Goal: Obtain resource: Download file/media

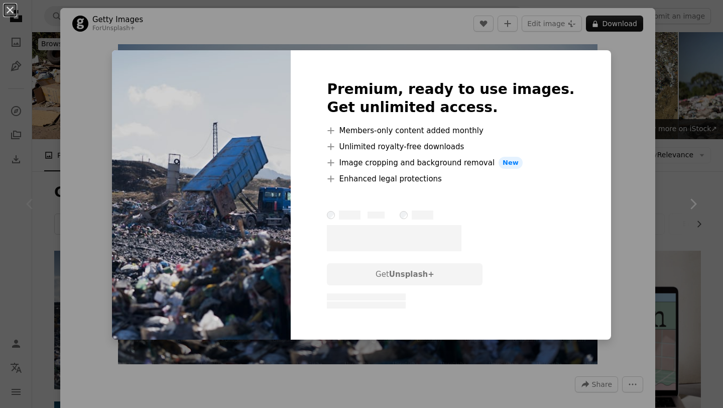
scroll to position [63, 0]
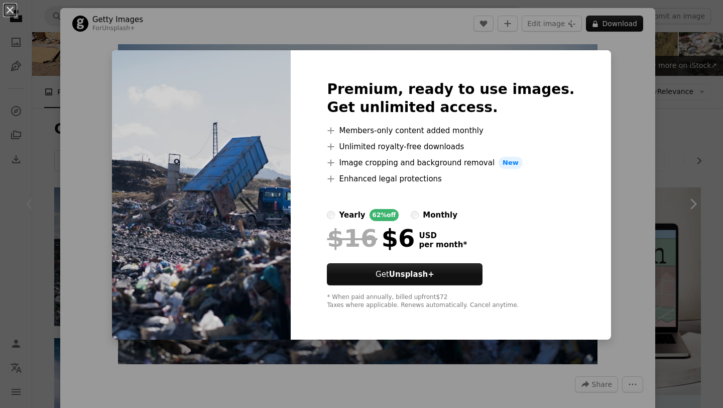
click at [611, 207] on div "An X shape Premium, ready to use images. Get unlimited access. A plus sign Memb…" at bounding box center [361, 204] width 723 height 408
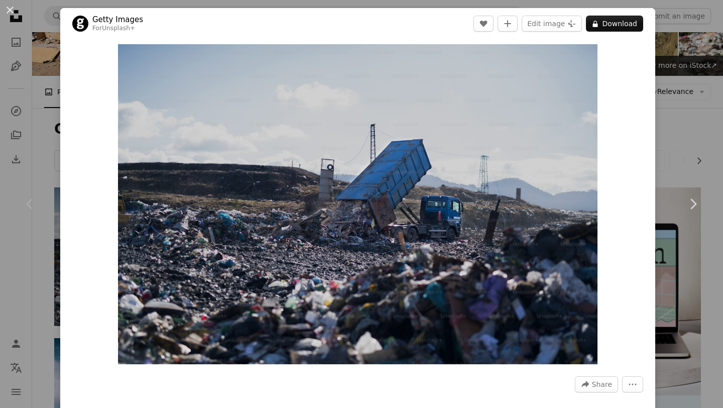
click at [694, 140] on div "An X shape Chevron left Chevron right Getty Images For Unsplash+ A heart A plus…" at bounding box center [361, 204] width 723 height 408
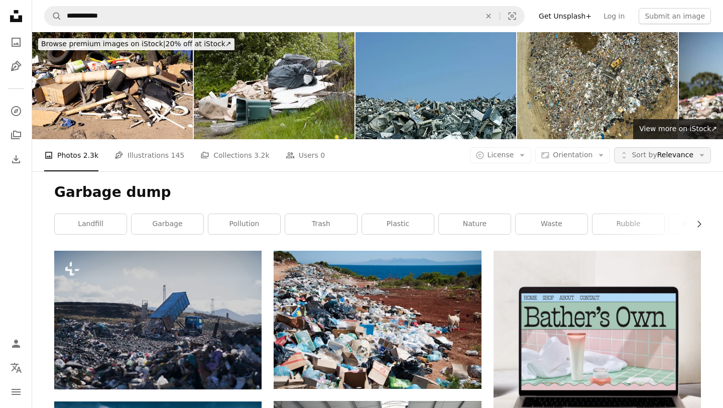
click at [634, 152] on span "Sort by" at bounding box center [644, 155] width 25 height 8
click at [594, 163] on div "A photo Photos 2.3k Pen Tool Illustrations 145 A stack of folders Collections 3…" at bounding box center [377, 155] width 667 height 32
click at [596, 159] on button "Aspect ratio Orientation Arrow down" at bounding box center [572, 155] width 75 height 16
click at [577, 219] on span "Landscape" at bounding box center [591, 217] width 61 height 10
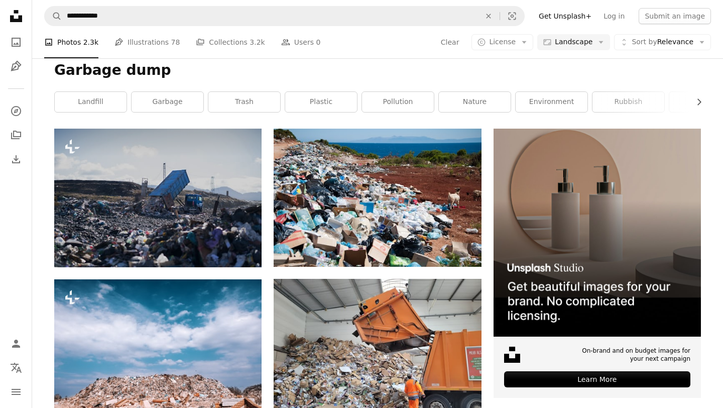
scroll to position [123, 0]
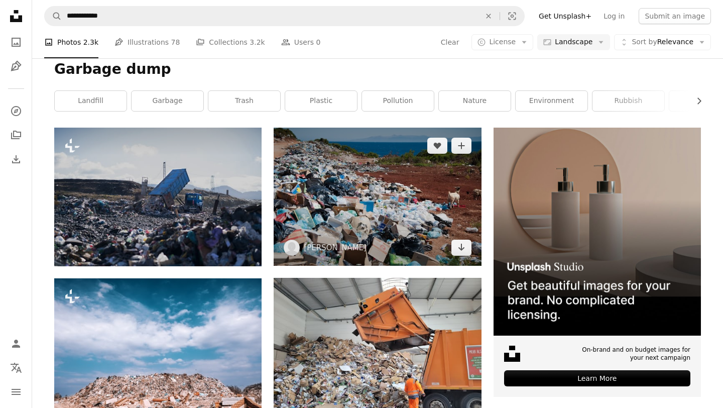
click at [412, 203] on img at bounding box center [377, 197] width 207 height 138
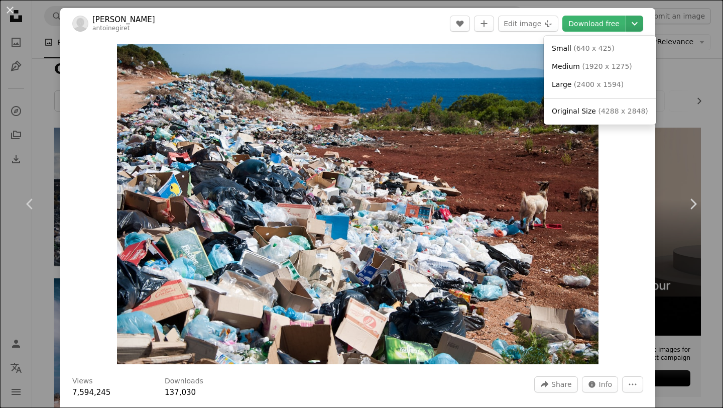
click at [643, 24] on icon "Chevron down" at bounding box center [635, 24] width 16 height 12
click at [627, 170] on dialog "An X shape Chevron left Chevron right [PERSON_NAME] antoinegiret A heart A plus…" at bounding box center [361, 204] width 723 height 408
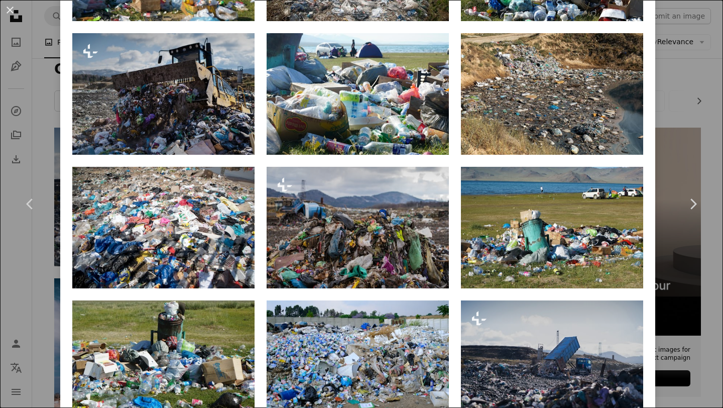
scroll to position [843, 0]
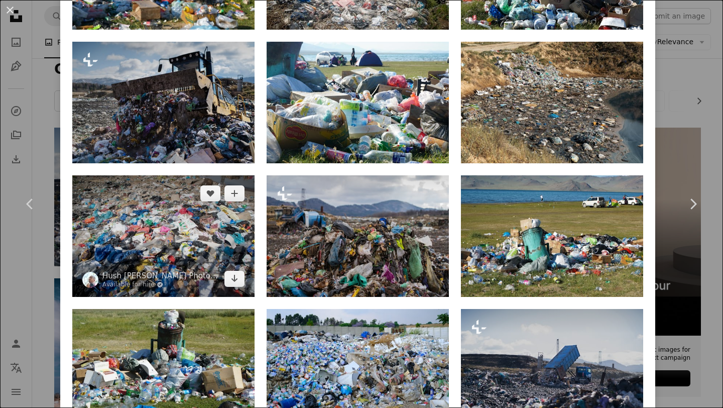
click at [219, 250] on img at bounding box center [163, 236] width 182 height 122
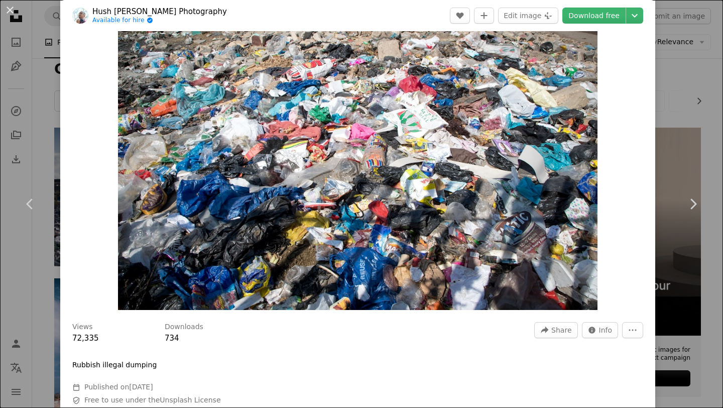
scroll to position [60, 0]
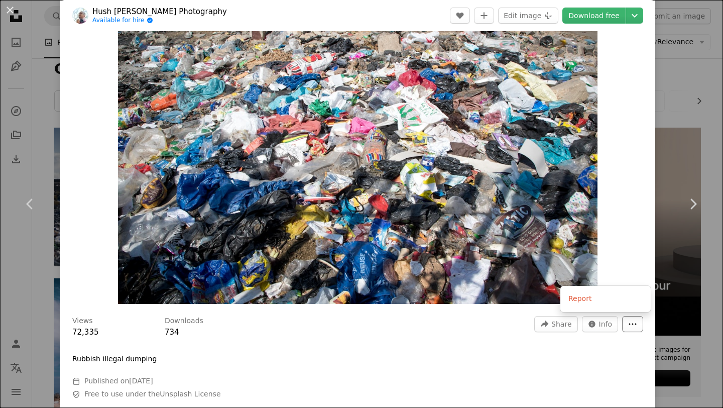
click at [637, 323] on icon "More Actions" at bounding box center [632, 323] width 9 height 9
click at [614, 321] on dialog "An X shape Chevron left Chevron right Hush Naidoo Jade Photography Available fo…" at bounding box center [361, 204] width 723 height 408
click at [609, 322] on span "Info" at bounding box center [606, 323] width 14 height 15
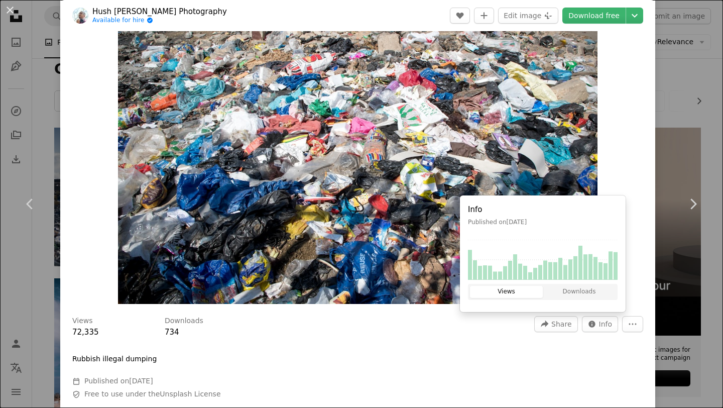
click at [457, 352] on div at bounding box center [357, 346] width 571 height 16
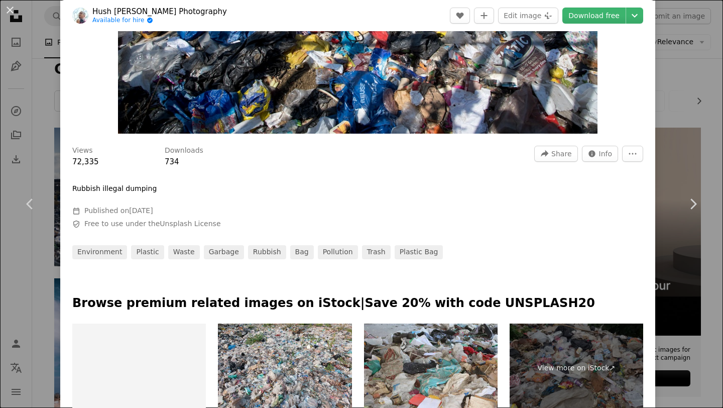
scroll to position [256, 0]
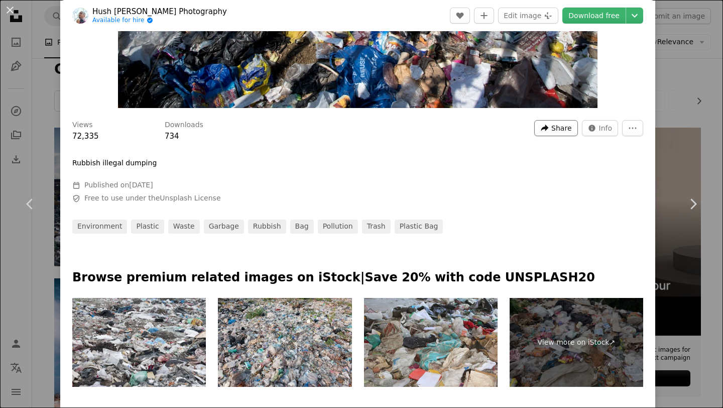
click at [565, 131] on span "Share" at bounding box center [562, 128] width 20 height 15
click at [460, 200] on dialog "An X shape Chevron left Chevron right Hush Naidoo Jade Photography Available fo…" at bounding box center [361, 204] width 723 height 408
